Goal: Task Accomplishment & Management: Manage account settings

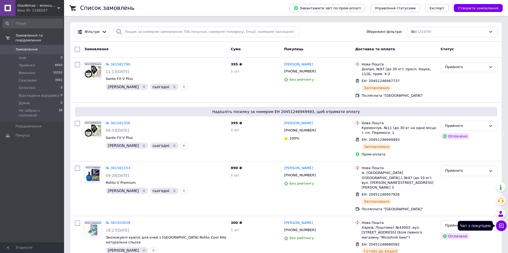
click at [502, 226] on icon at bounding box center [500, 225] width 5 height 5
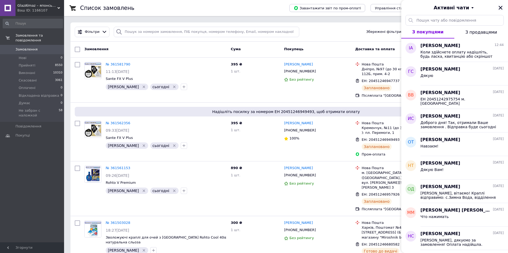
click at [499, 8] on icon "Закрити" at bounding box center [500, 7] width 5 height 5
